Goal: Navigation & Orientation: Find specific page/section

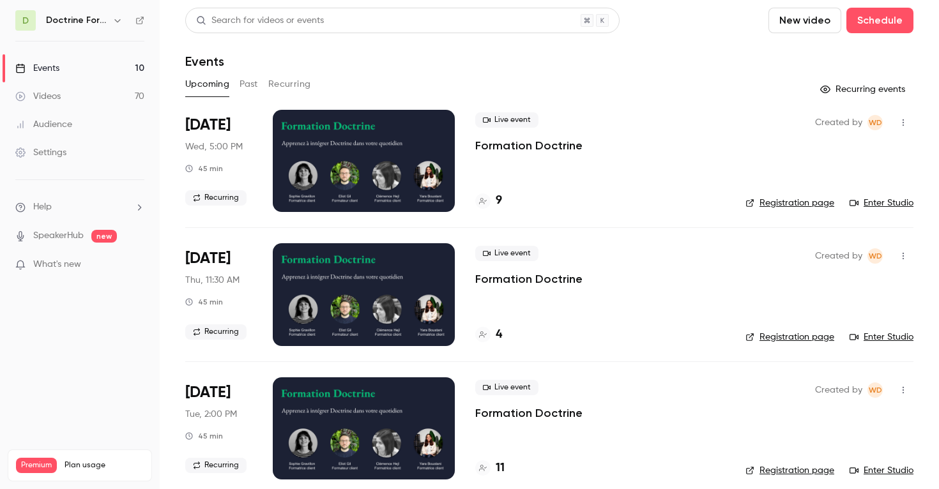
click at [117, 17] on icon "button" at bounding box center [117, 20] width 10 height 10
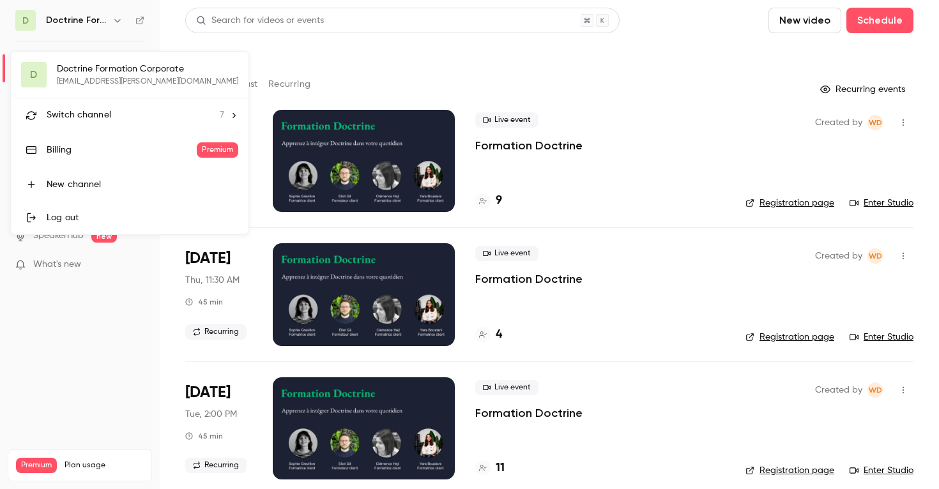
click at [112, 110] on div "Switch channel 7" at bounding box center [135, 115] width 177 height 13
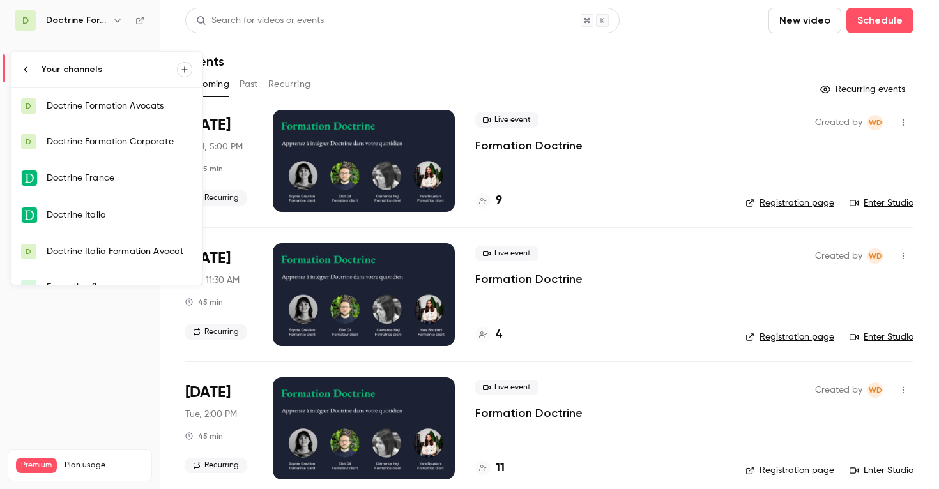
scroll to position [56, 0]
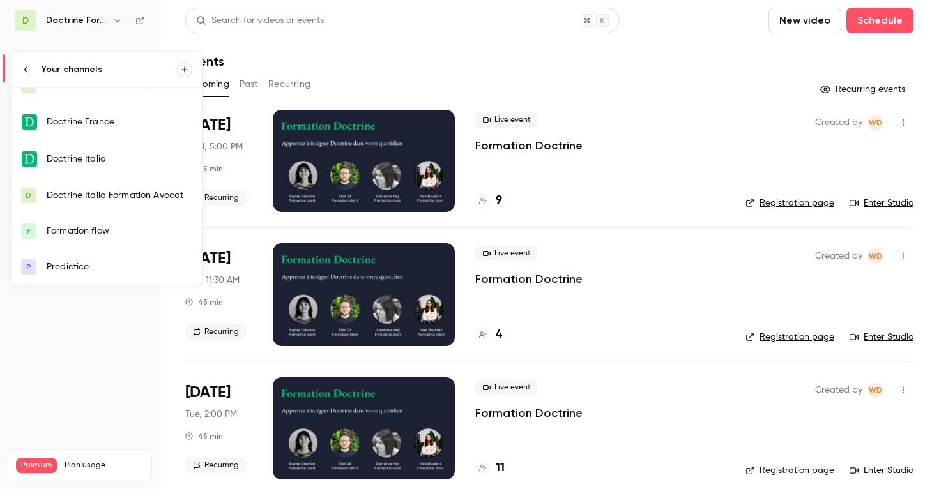
click at [116, 222] on link "F Formation flow" at bounding box center [107, 231] width 192 height 36
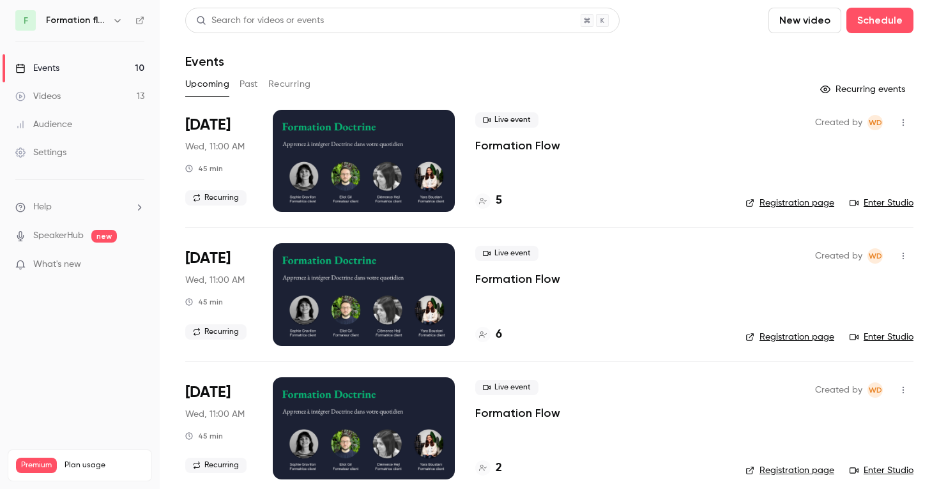
click at [299, 80] on button "Recurring" at bounding box center [289, 84] width 43 height 20
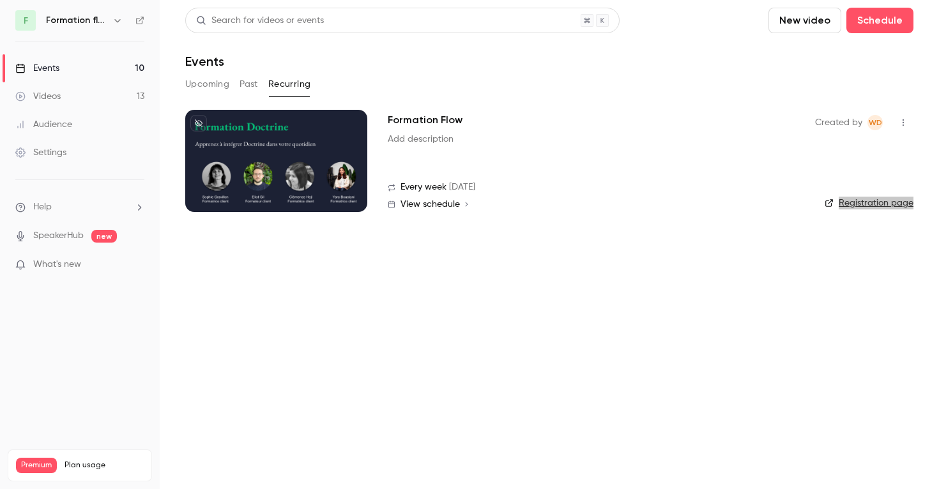
click at [885, 197] on link "Registration page" at bounding box center [868, 203] width 89 height 13
